Goal: Transaction & Acquisition: Book appointment/travel/reservation

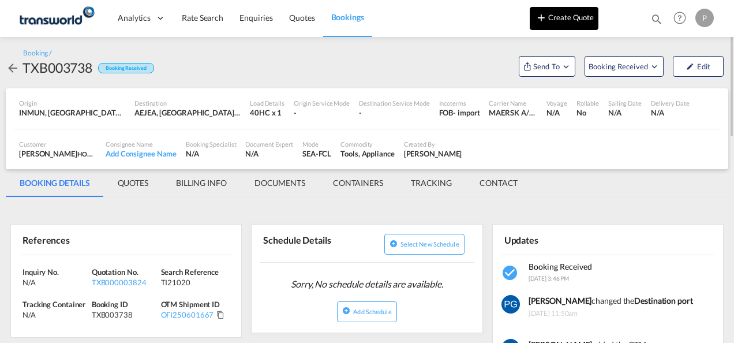
click at [585, 21] on button "Create Quote" at bounding box center [564, 18] width 69 height 23
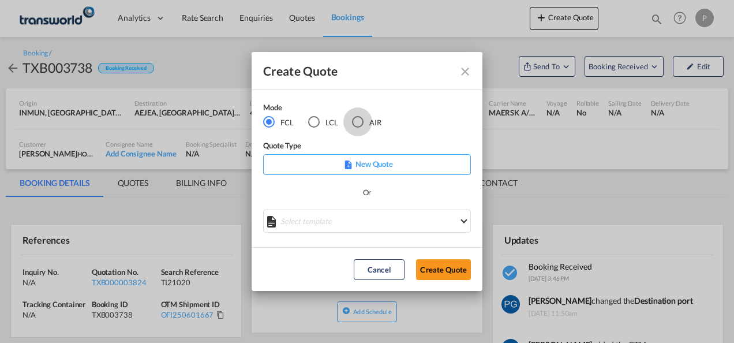
click at [357, 118] on div "AIR" at bounding box center [358, 122] width 12 height 12
click at [430, 266] on button "Create Quote" at bounding box center [443, 269] width 55 height 21
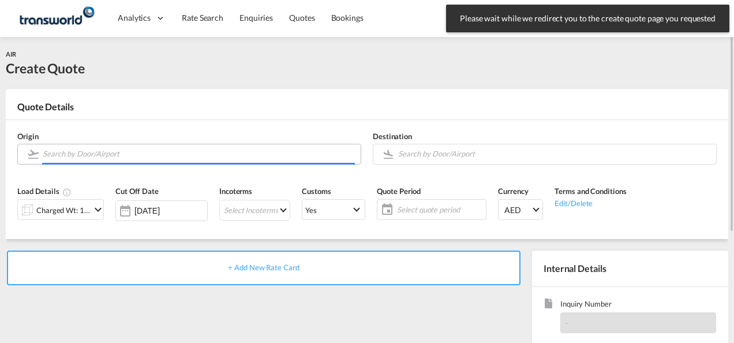
click at [177, 153] on input "Search by Door/Airport" at bounding box center [199, 154] width 312 height 20
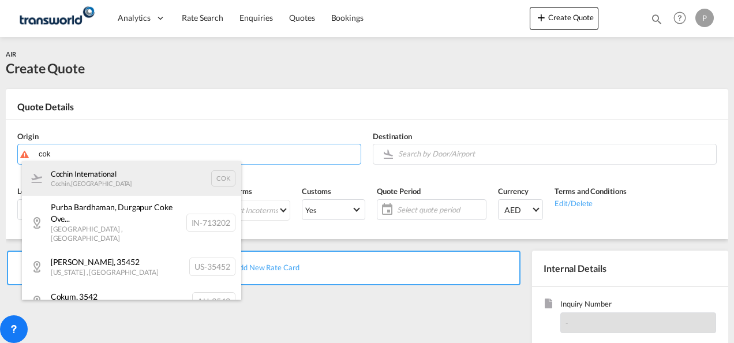
click at [132, 177] on div "Cochin International Cochin , [GEOGRAPHIC_DATA] COK" at bounding box center [131, 178] width 219 height 35
type input "Cochin International, Cochin, COK"
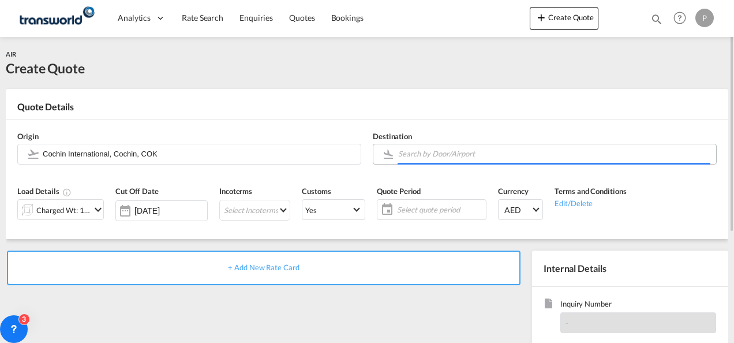
click at [469, 160] on input "Search by Door/Airport" at bounding box center [554, 154] width 312 height 20
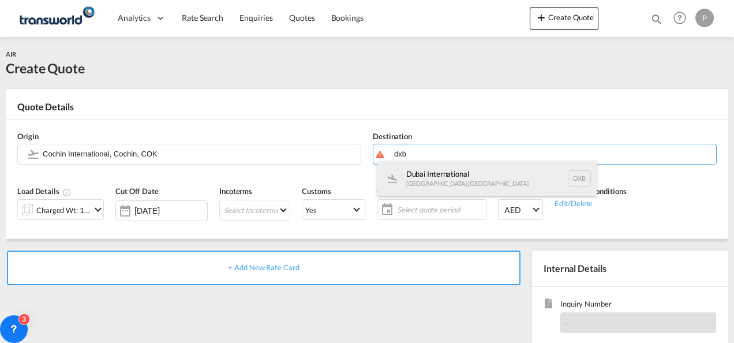
click at [453, 173] on div "Dubai International [GEOGRAPHIC_DATA] , [GEOGRAPHIC_DATA] DXB" at bounding box center [487, 178] width 219 height 35
type input "Dubai International, [GEOGRAPHIC_DATA], DXB"
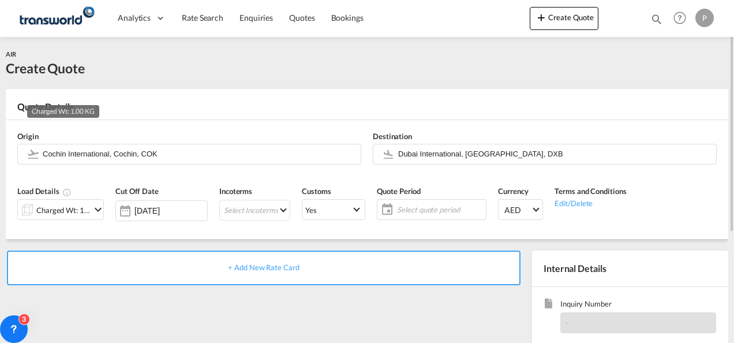
click at [88, 211] on div "Charged Wt: 1.00 KG" at bounding box center [63, 210] width 54 height 16
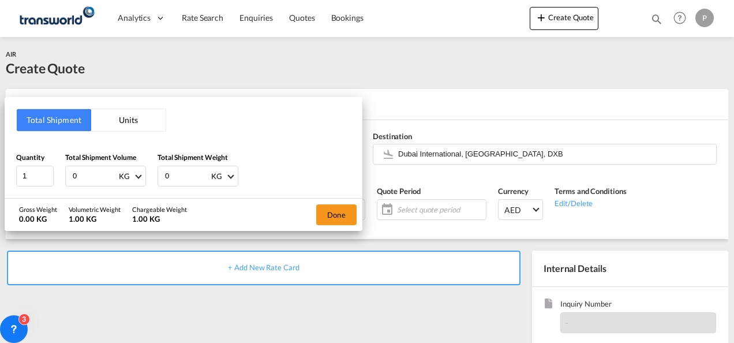
click at [89, 173] on input "0" at bounding box center [95, 176] width 46 height 20
type input "4547"
click at [174, 176] on input "0" at bounding box center [187, 176] width 46 height 20
type input "4547"
click at [337, 212] on button "Done" at bounding box center [336, 214] width 40 height 21
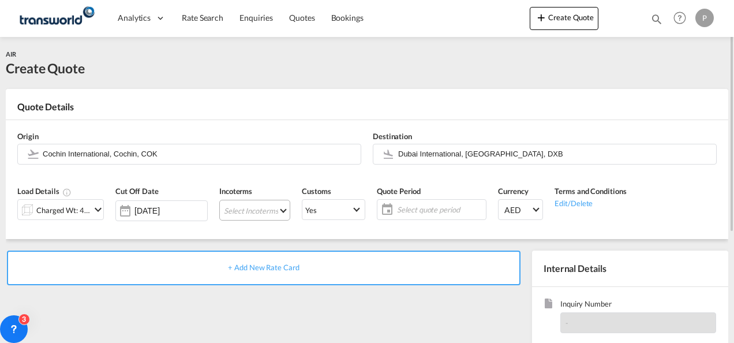
click at [232, 211] on md-select "Select Incoterms CIP - import Carriage and Insurance Paid to EXW - import Ex Wo…" at bounding box center [254, 210] width 71 height 21
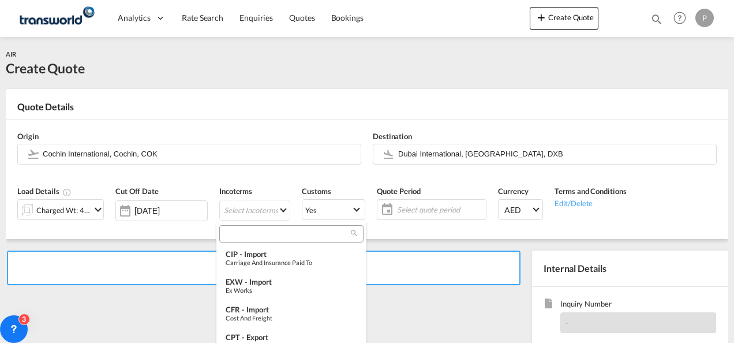
click at [233, 233] on input "search" at bounding box center [287, 234] width 128 height 10
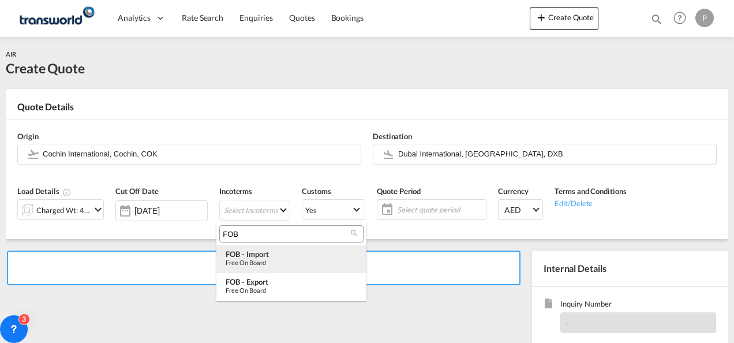
type input "FOB"
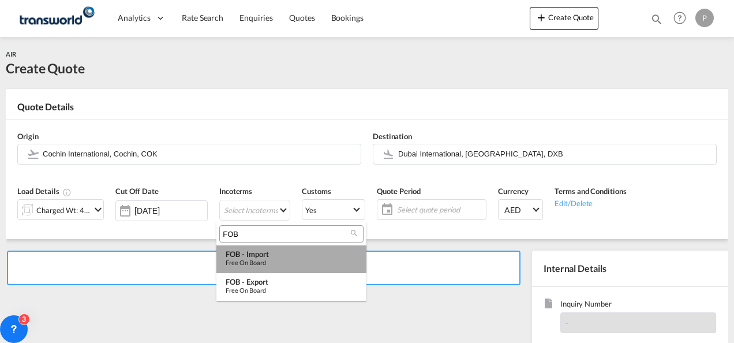
click at [245, 260] on div "Free on Board" at bounding box center [292, 263] width 132 height 8
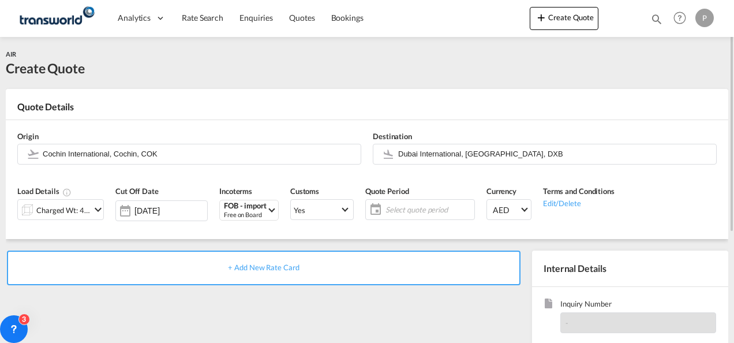
click at [400, 206] on span "Select quote period" at bounding box center [429, 209] width 86 height 10
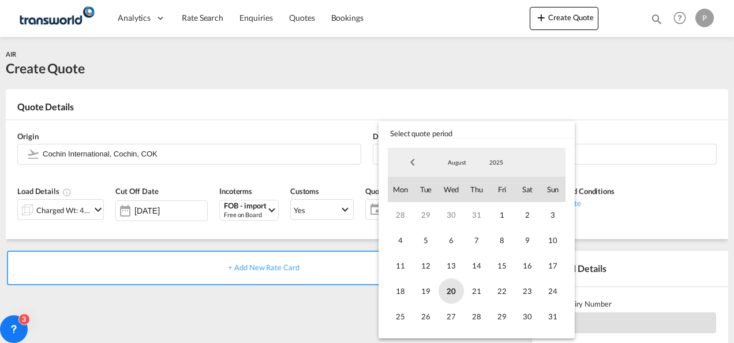
click at [449, 289] on span "20" at bounding box center [451, 290] width 25 height 25
click at [554, 318] on span "31" at bounding box center [552, 316] width 25 height 25
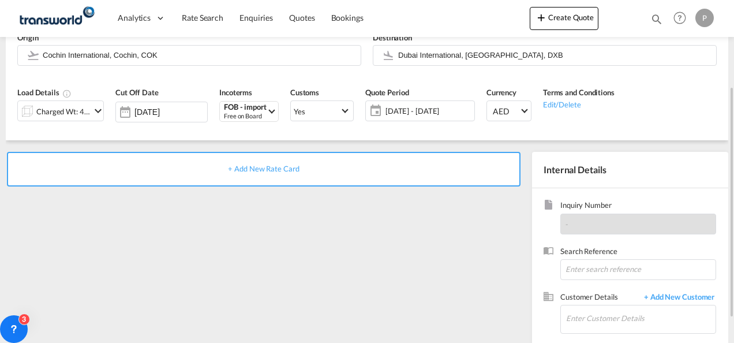
scroll to position [114, 0]
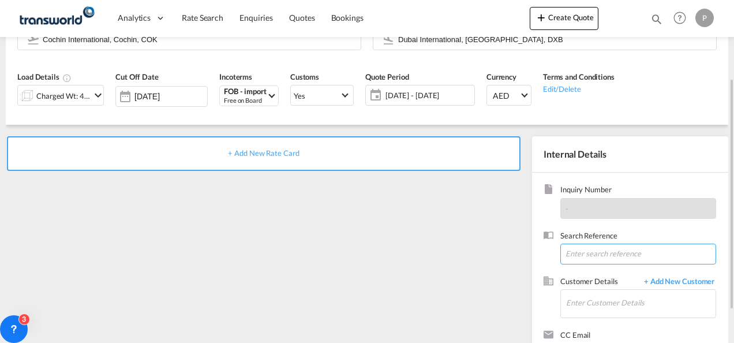
click at [592, 253] on input at bounding box center [639, 254] width 156 height 21
click at [579, 298] on input "Enter Customer Details" at bounding box center [641, 303] width 150 height 26
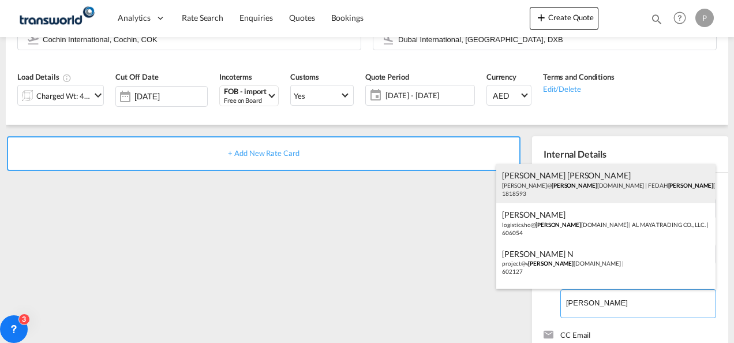
click at [576, 187] on div "[PERSON_NAME] [PERSON_NAME] [PERSON_NAME]@ [PERSON_NAME] [DOMAIN_NAME] | FEDAH …" at bounding box center [606, 183] width 219 height 39
type input "FEDAH ALMADINA GOODS WHOLESALERS CO. L.L.C, [PERSON_NAME] [PERSON_NAME], [PERSO…"
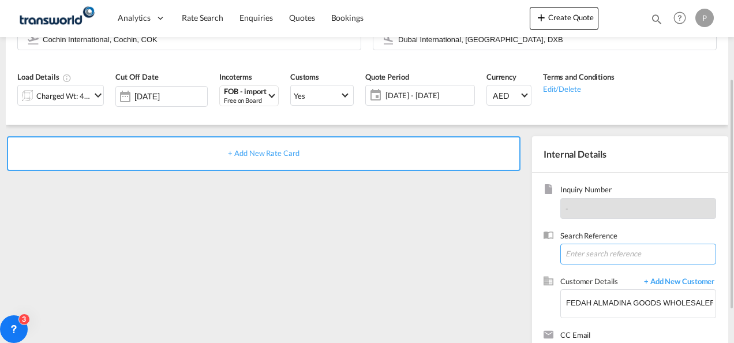
click at [577, 252] on input at bounding box center [639, 254] width 156 height 21
paste input "17614520170"
type input "17614520170"
click at [283, 149] on span "+ Add New Rate Card" at bounding box center [263, 152] width 71 height 9
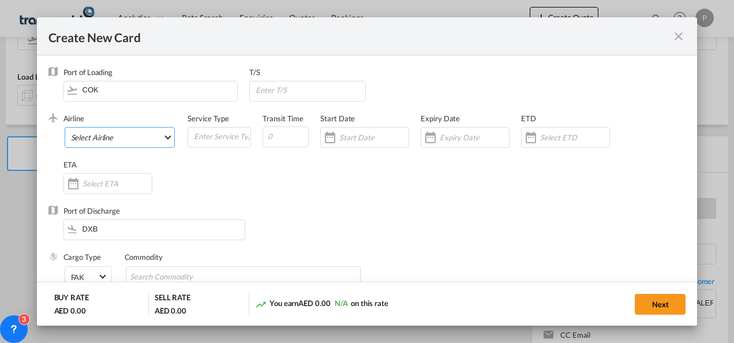
click at [113, 136] on md-select "Select Airline AIR EXPRESS S.A. (1166- / -) CMA CGM Air Cargo (1140-2C / -) DDW…" at bounding box center [120, 137] width 111 height 21
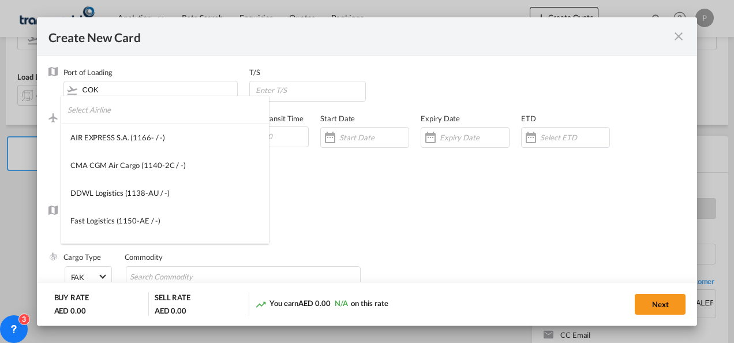
click at [116, 113] on input "search" at bounding box center [168, 110] width 201 height 28
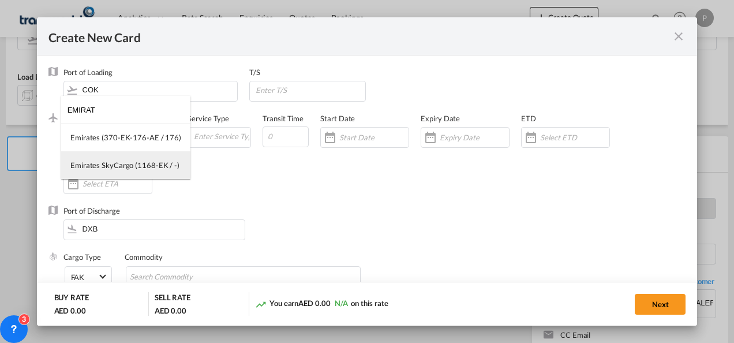
type input "EMIRAT"
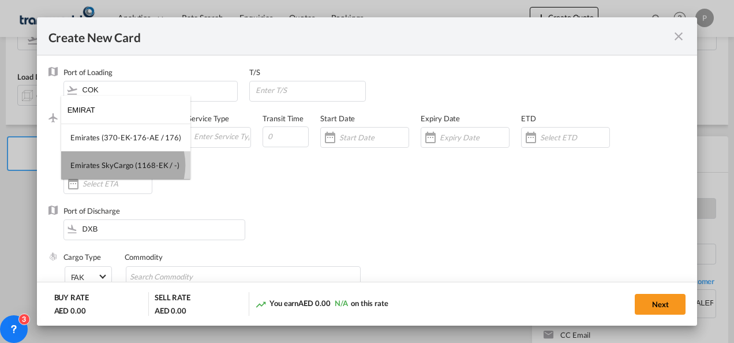
click at [122, 165] on div "Emirates SkyCargo (1168-EK / -)" at bounding box center [124, 165] width 109 height 10
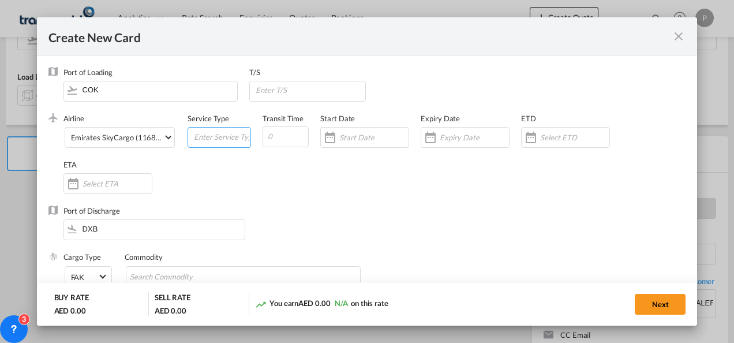
click at [202, 141] on input "Create New CardPort ..." at bounding box center [222, 136] width 58 height 17
type input "FOB IMPORT"
click at [451, 139] on input "Create New CardPort ..." at bounding box center [474, 137] width 69 height 9
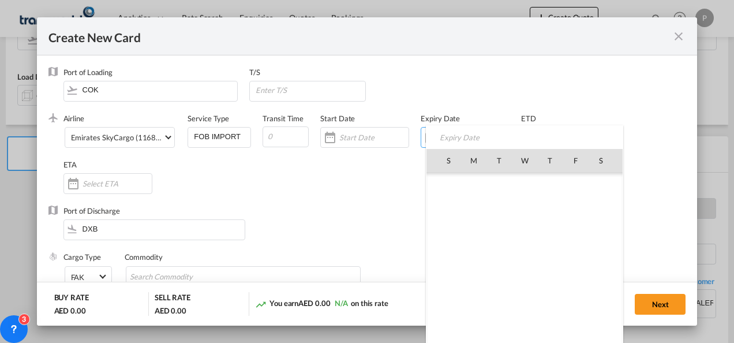
scroll to position [267281, 0]
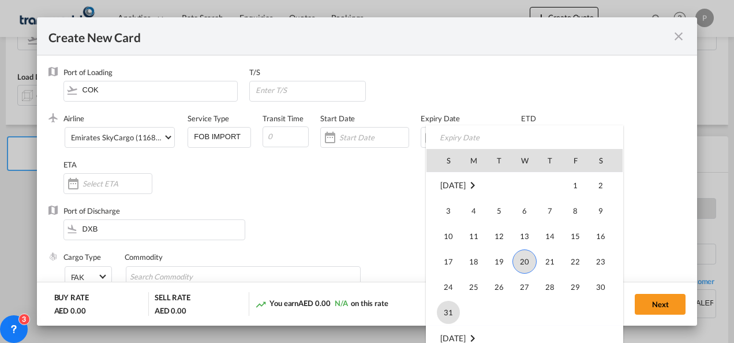
click at [453, 307] on span "31" at bounding box center [448, 312] width 23 height 23
type input "[DATE]"
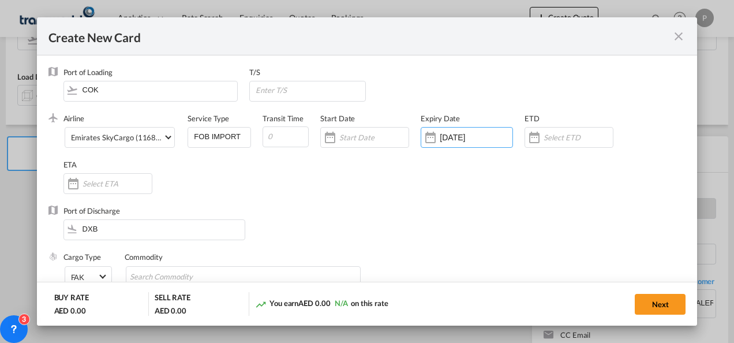
scroll to position [113, 0]
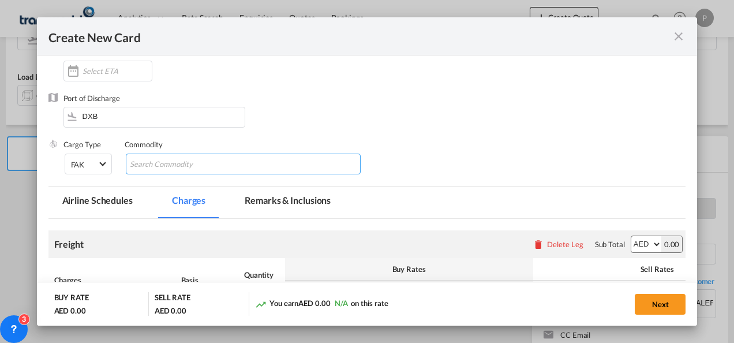
click at [161, 160] on input "Chips input." at bounding box center [183, 164] width 106 height 18
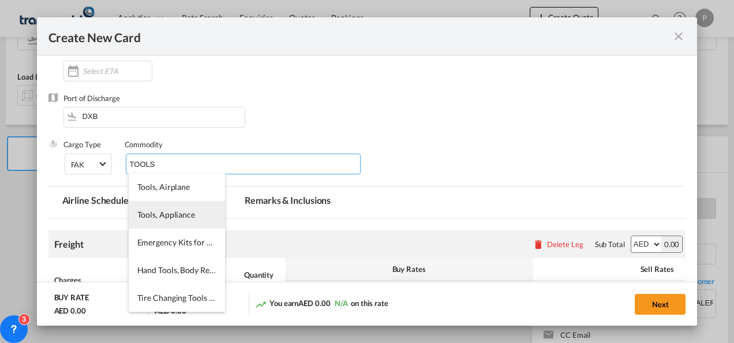
type input "TOOLS"
click at [162, 208] on li "Tools, Appliance" at bounding box center [177, 215] width 96 height 28
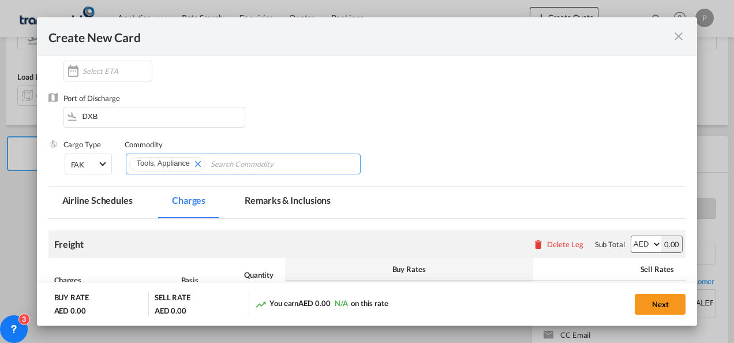
scroll to position [257, 0]
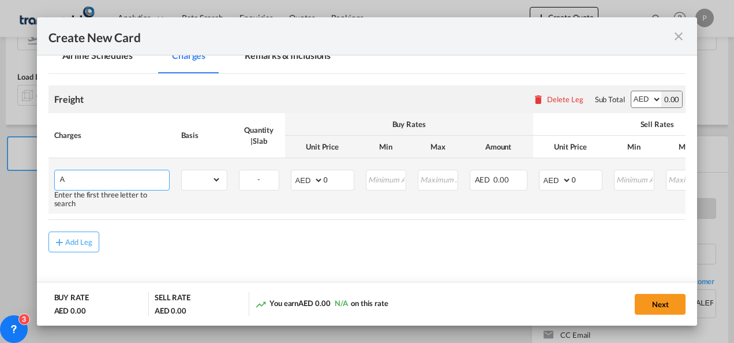
click at [107, 180] on input "A" at bounding box center [114, 178] width 109 height 17
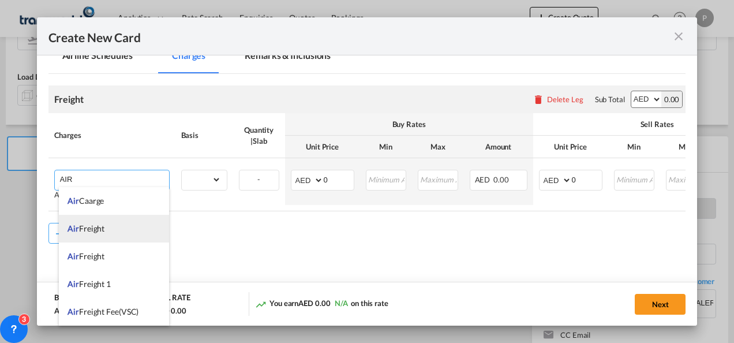
click at [95, 238] on li "Air Freight" at bounding box center [114, 229] width 110 height 28
type input "Air Freight"
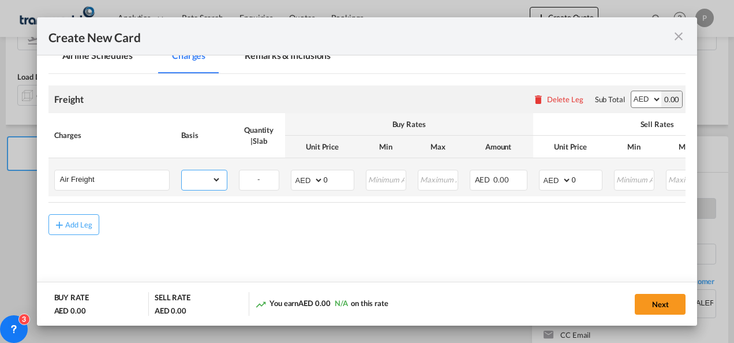
click at [212, 182] on select "gross_weight volumetric_weight per_shipment per_bl per_km % on air freight per_…" at bounding box center [201, 179] width 39 height 18
select select "per_shipment"
click at [182, 170] on select "gross_weight volumetric_weight per_shipment per_bl per_km % on air freight per_…" at bounding box center [201, 179] width 39 height 18
click at [302, 180] on select "AED AFN ALL AMD ANG AOA ARS AUD AWG AZN BAM BBD BDT BGN BHD BIF BMD BND [PERSON…" at bounding box center [308, 180] width 30 height 16
select select "string:USD"
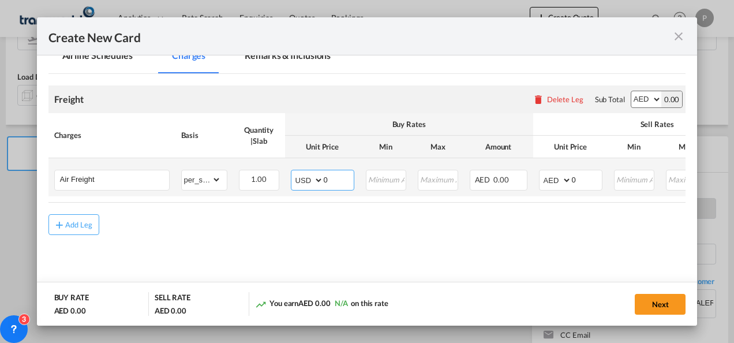
click at [293, 172] on select "AED AFN ALL AMD ANG AOA ARS AUD AWG AZN BAM BBD BDT BGN BHD BIF BMD BND [PERSON…" at bounding box center [308, 180] width 30 height 16
click at [337, 181] on input "0" at bounding box center [339, 178] width 30 height 17
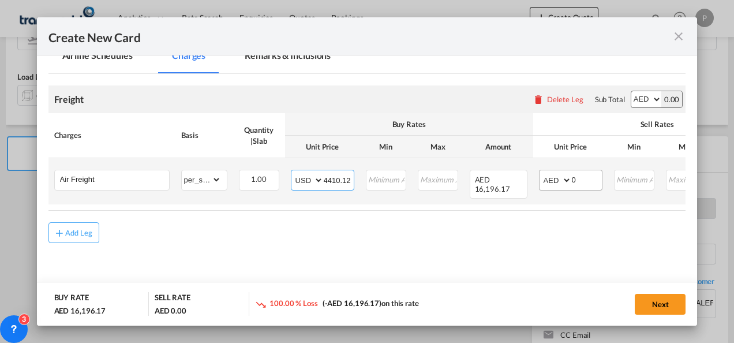
type input "4410.12"
click at [550, 177] on select "AED AFN ALL AMD ANG AOA ARS AUD AWG AZN BAM BBD BDT BGN BHD BIF BMD BND [PERSON…" at bounding box center [557, 180] width 30 height 16
select select "string:USD"
click at [542, 172] on select "AED AFN ALL AMD ANG AOA ARS AUD AWG AZN BAM BBD BDT BGN BHD BIF BMD BND [PERSON…" at bounding box center [557, 180] width 30 height 16
click at [584, 181] on input "0" at bounding box center [587, 178] width 30 height 17
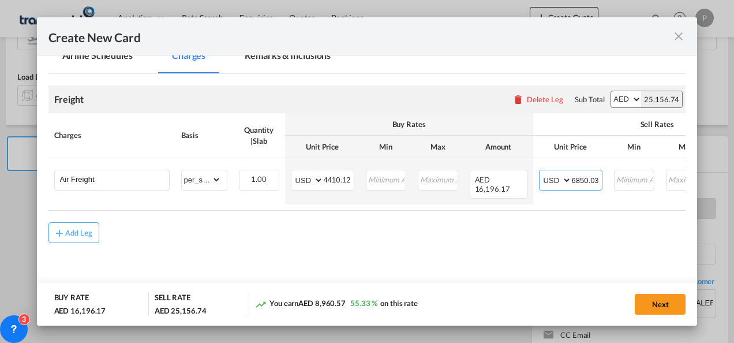
type input "6850.03"
click at [669, 306] on button "Next" at bounding box center [660, 304] width 51 height 21
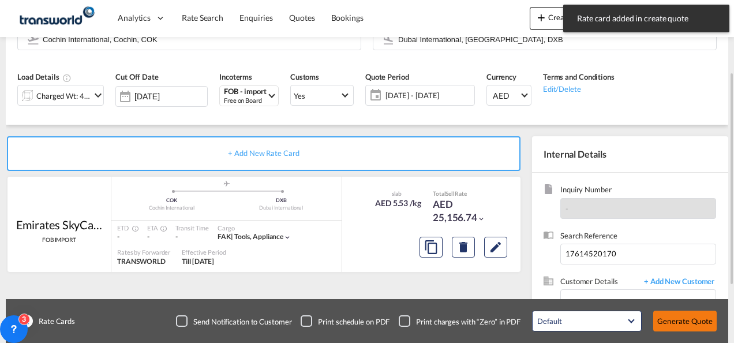
click at [677, 318] on button "Generate Quote" at bounding box center [686, 321] width 64 height 21
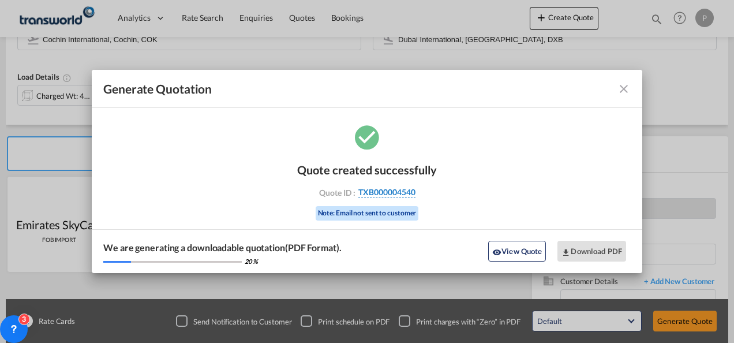
click at [391, 189] on span "TXB000004540" at bounding box center [387, 192] width 57 height 10
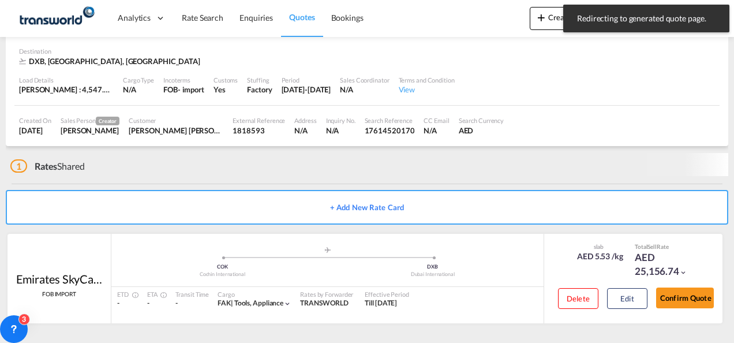
scroll to position [70, 0]
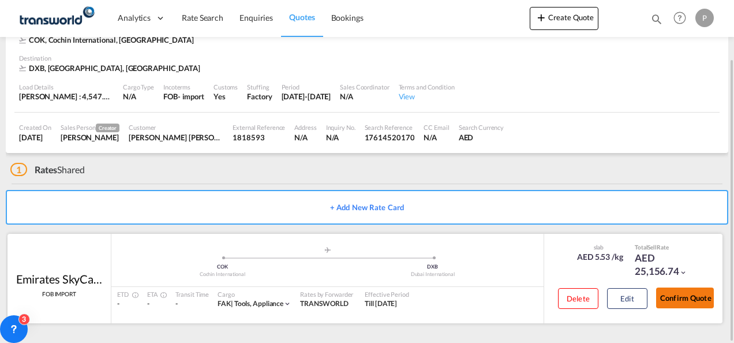
click at [682, 296] on button "Confirm Quote" at bounding box center [685, 298] width 58 height 21
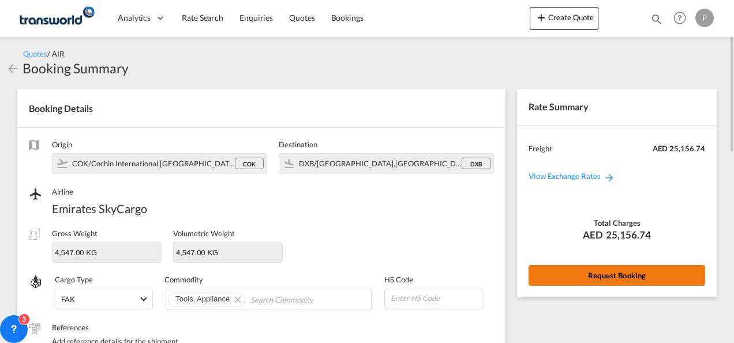
click at [600, 268] on button "Request Booking" at bounding box center [617, 275] width 177 height 21
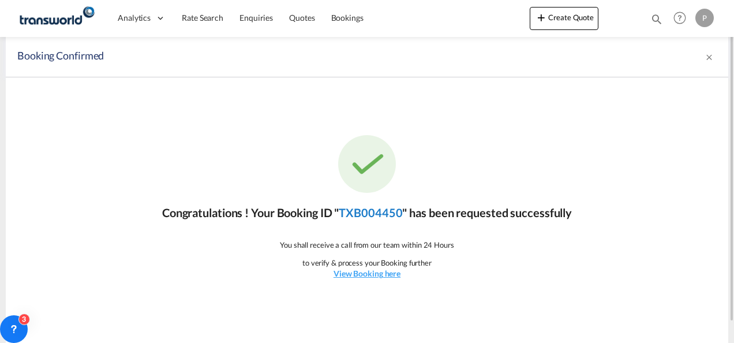
click at [387, 212] on link "TXB004450" at bounding box center [371, 213] width 64 height 14
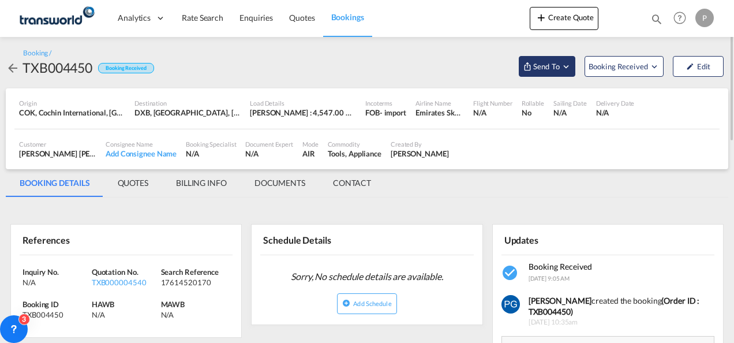
click at [554, 58] on button "Send To" at bounding box center [547, 66] width 57 height 21
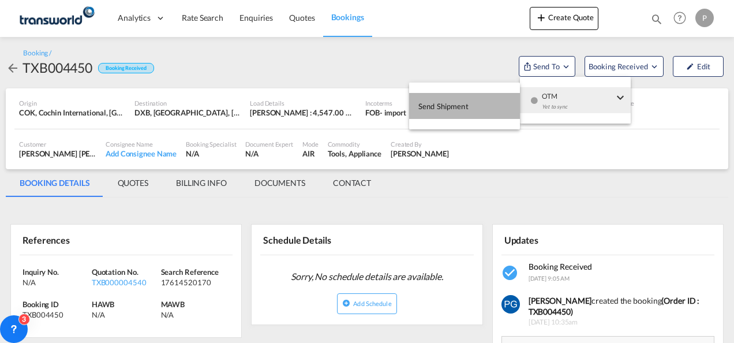
click at [480, 104] on button "Send Shipment" at bounding box center [464, 106] width 111 height 26
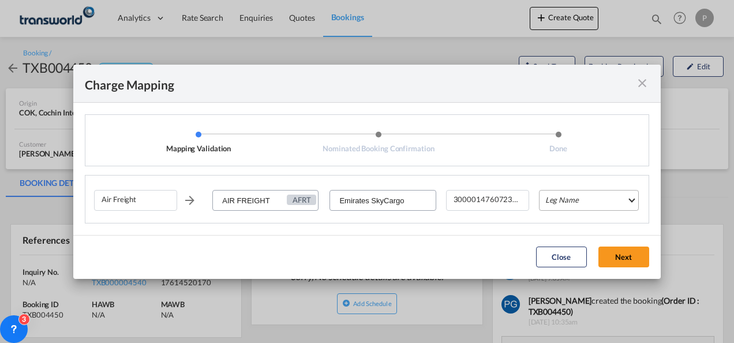
click at [554, 194] on md-select "Leg Name HANDLING ORIGIN HANDLING DESTINATION OTHERS TL PICK UP CUSTOMS ORIGIN …" at bounding box center [589, 200] width 100 height 21
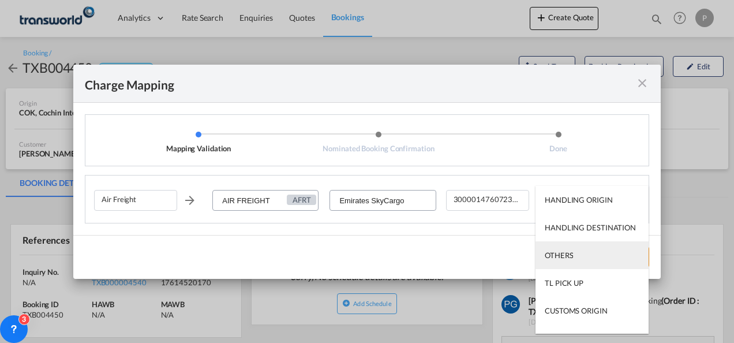
scroll to position [74, 0]
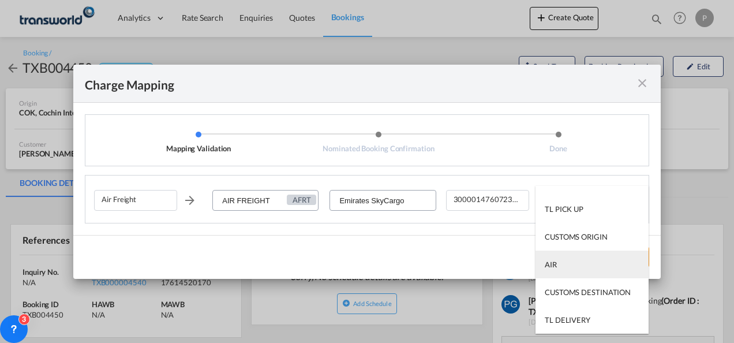
click at [567, 257] on md-option "AIR" at bounding box center [592, 265] width 113 height 28
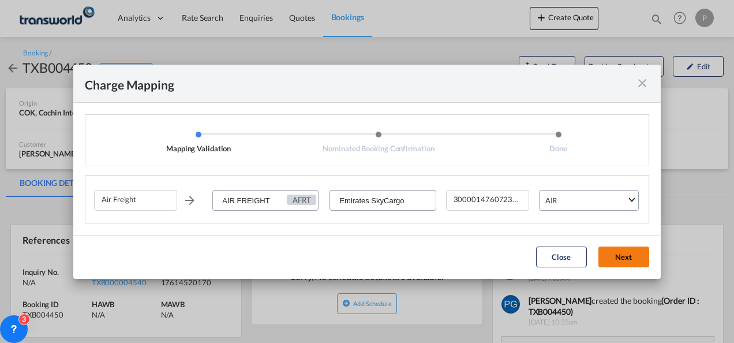
click at [639, 259] on button "Next" at bounding box center [624, 257] width 51 height 21
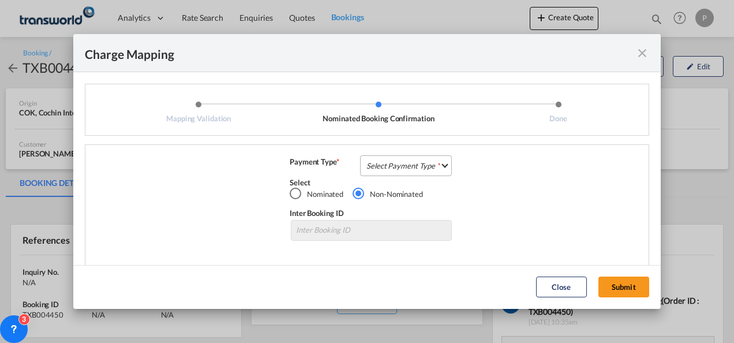
click at [384, 169] on md-select "Select Payment Type COLLECT PREPAID" at bounding box center [406, 165] width 92 height 21
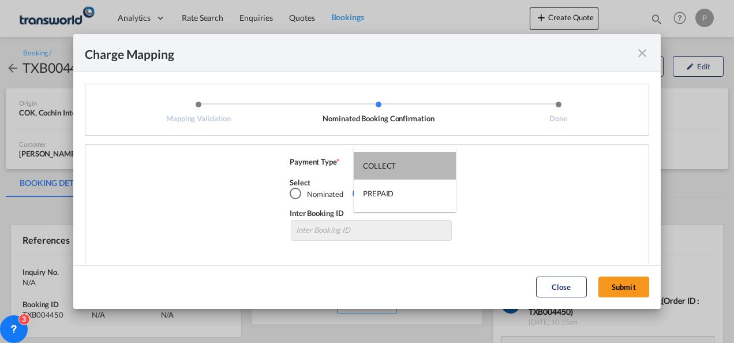
click at [384, 169] on div "COLLECT" at bounding box center [379, 165] width 33 height 10
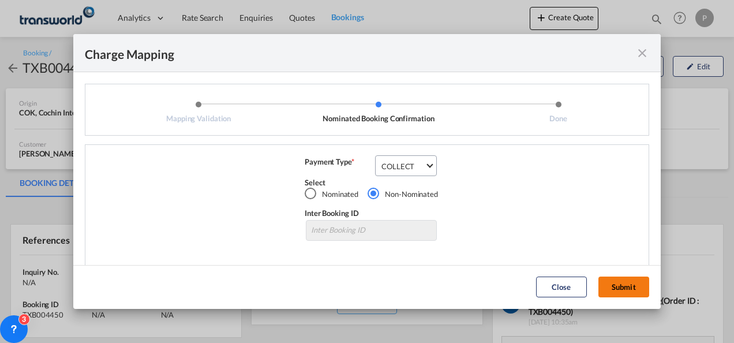
click at [612, 285] on button "Submit" at bounding box center [624, 287] width 51 height 21
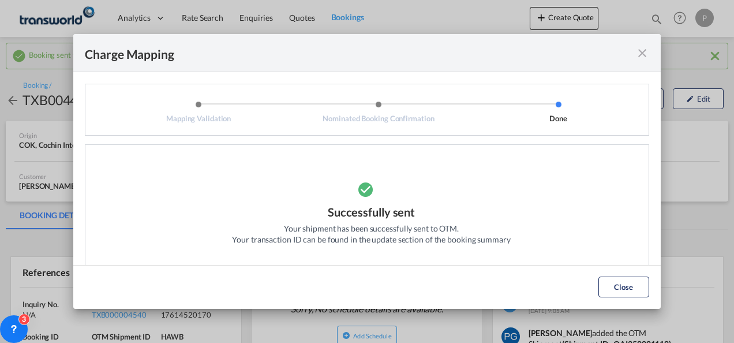
click at [643, 58] on md-icon "icon-close fg-AAA8AD cursor" at bounding box center [643, 53] width 14 height 14
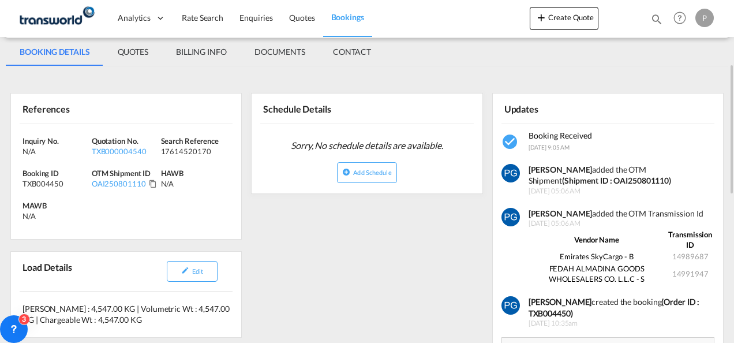
scroll to position [164, 0]
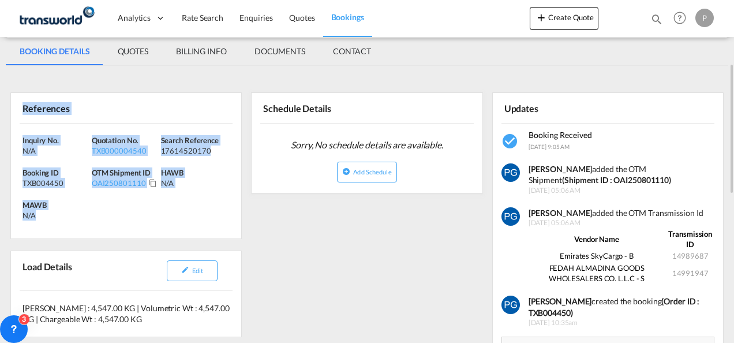
drag, startPoint x: 18, startPoint y: 107, endPoint x: 79, endPoint y: 240, distance: 146.5
copy div "References Inquiry No. N/A Quotation No. TXB000004540 Search Reference 17614520…"
